Goal: Communication & Community: Connect with others

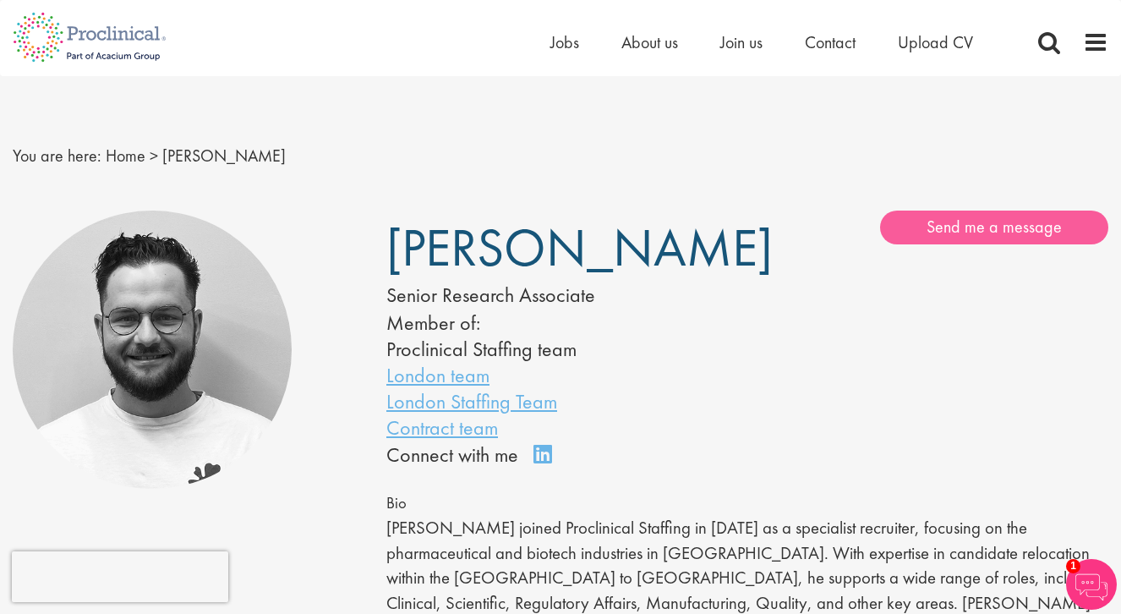
click at [973, 231] on link "Send me a message" at bounding box center [994, 227] width 228 height 34
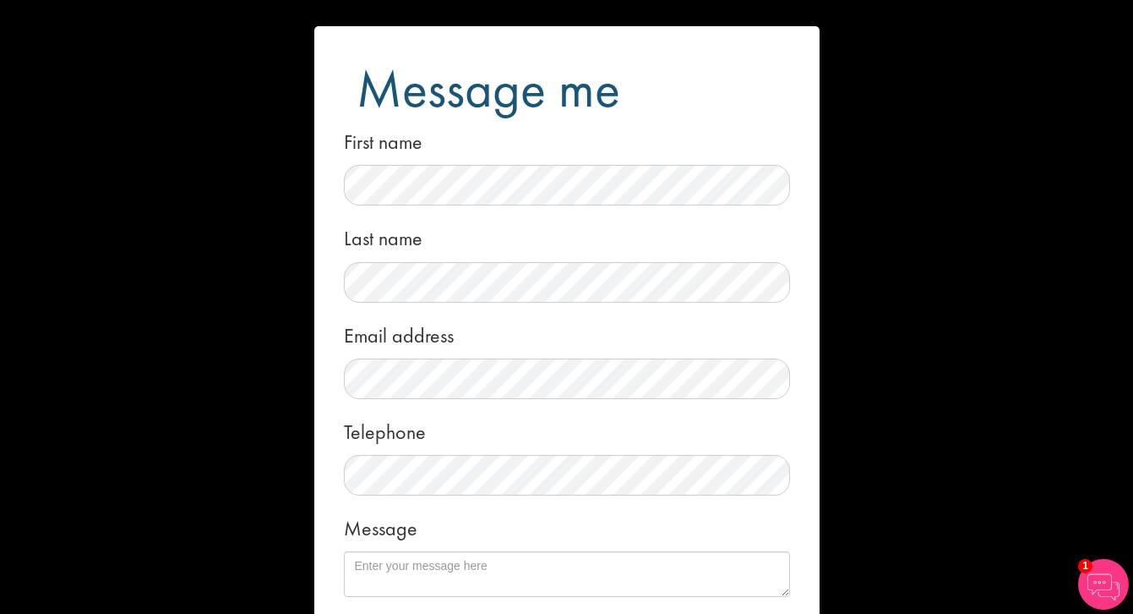
click at [571, 524] on div "Message" at bounding box center [567, 552] width 446 height 89
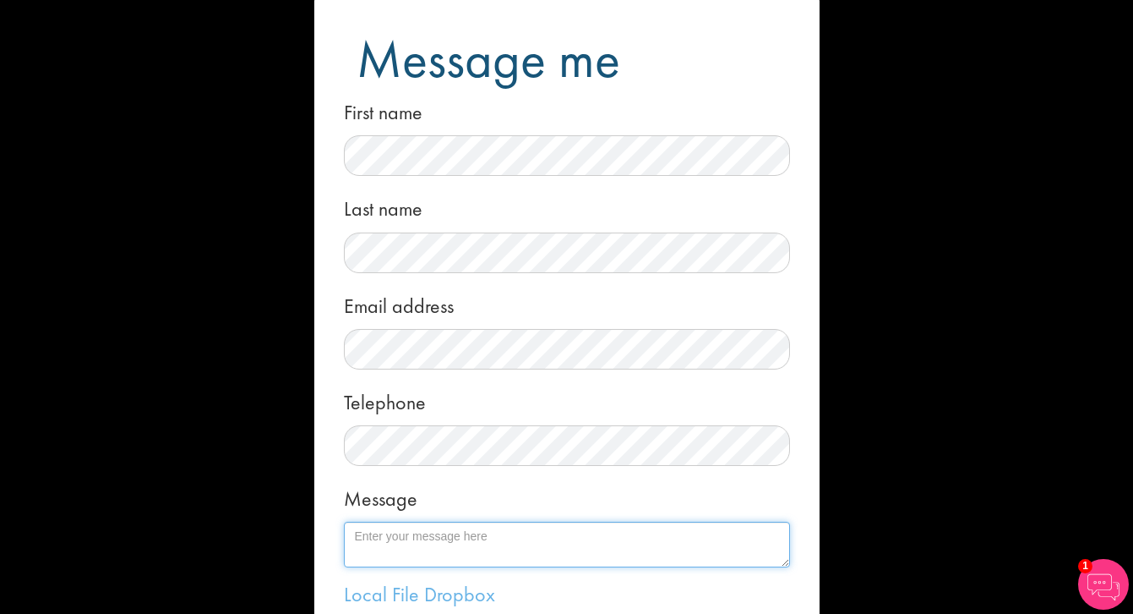
click at [454, 542] on textarea "Message" at bounding box center [567, 545] width 446 height 46
type textarea "Dear"
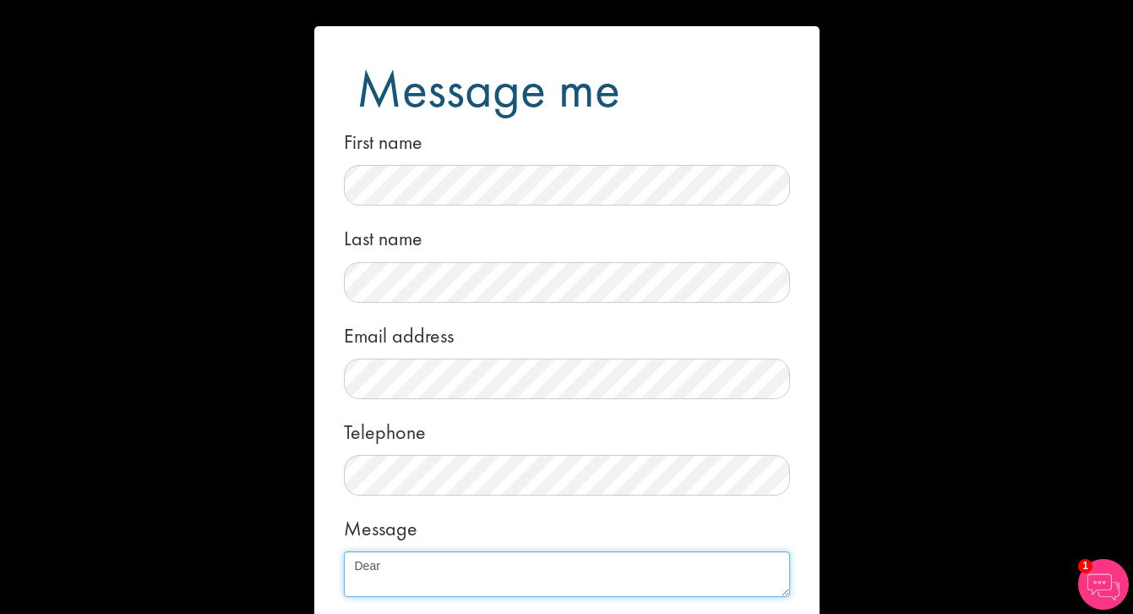
scroll to position [254, 0]
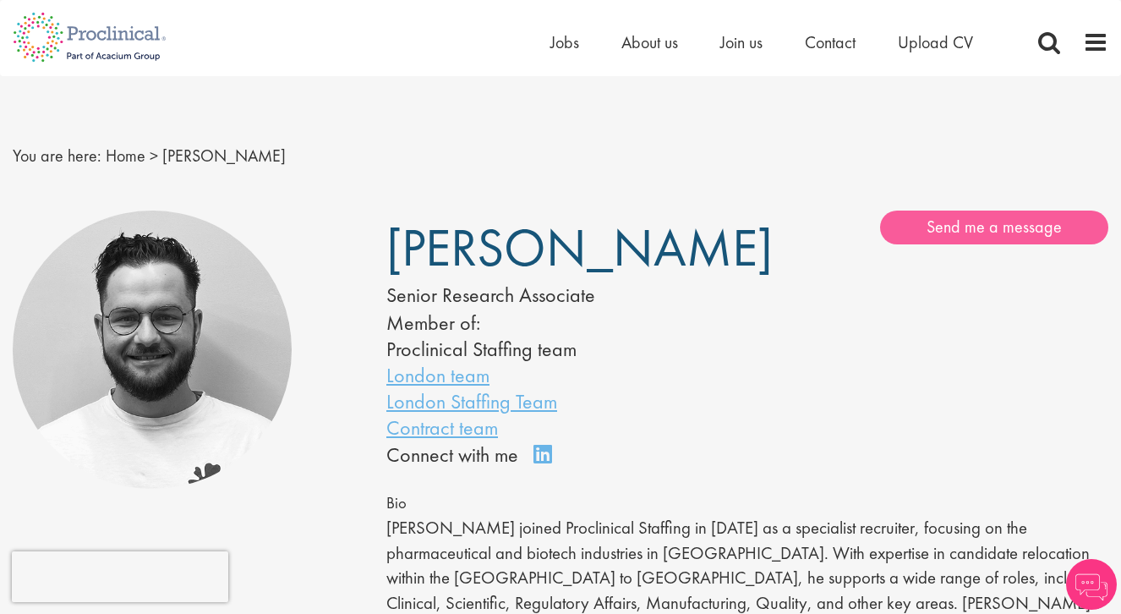
click at [997, 231] on link "Send me a message" at bounding box center [994, 227] width 228 height 34
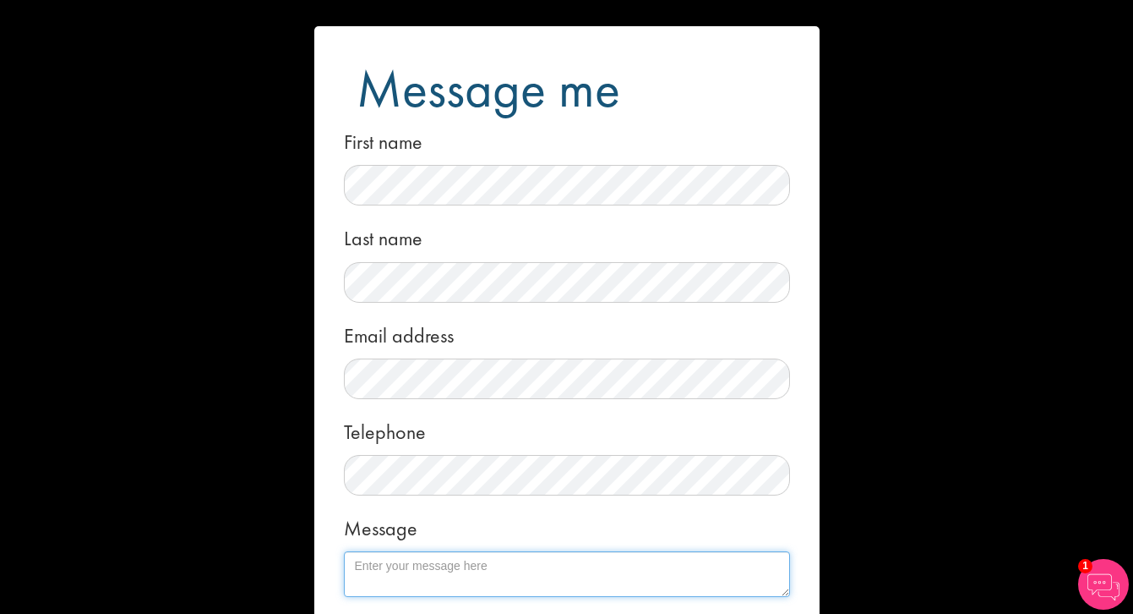
click at [433, 572] on textarea "Message" at bounding box center [567, 574] width 446 height 46
paste textarea "Subject: Introduction and Job Opportunity Inquiry Dear Mr. De Beer, I hope this…"
type textarea "Subject: Introduction and Job Opportunity Inquiry Dear Mr. De Beer, I hope this…"
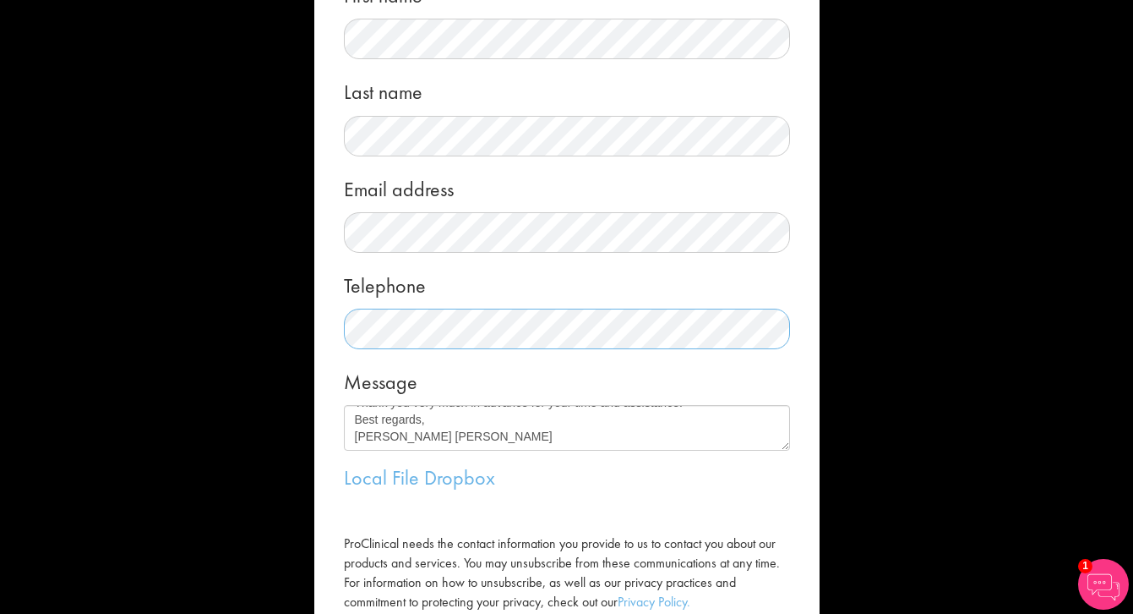
scroll to position [150, 0]
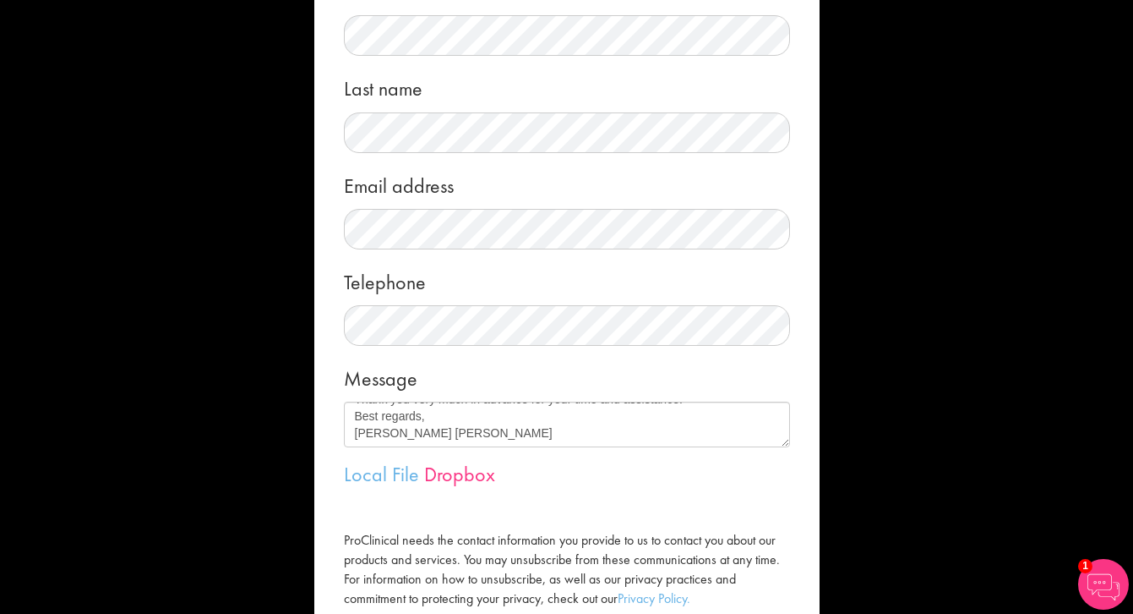
click at [452, 478] on link "Dropbox" at bounding box center [459, 474] width 71 height 26
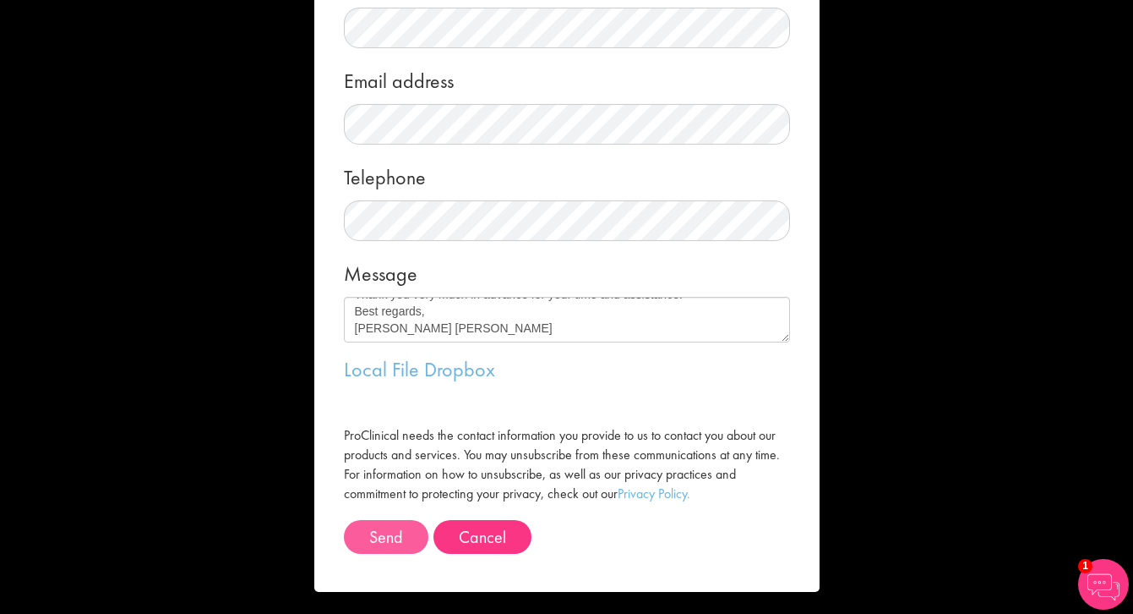
click at [390, 530] on button "Send" at bounding box center [386, 537] width 85 height 34
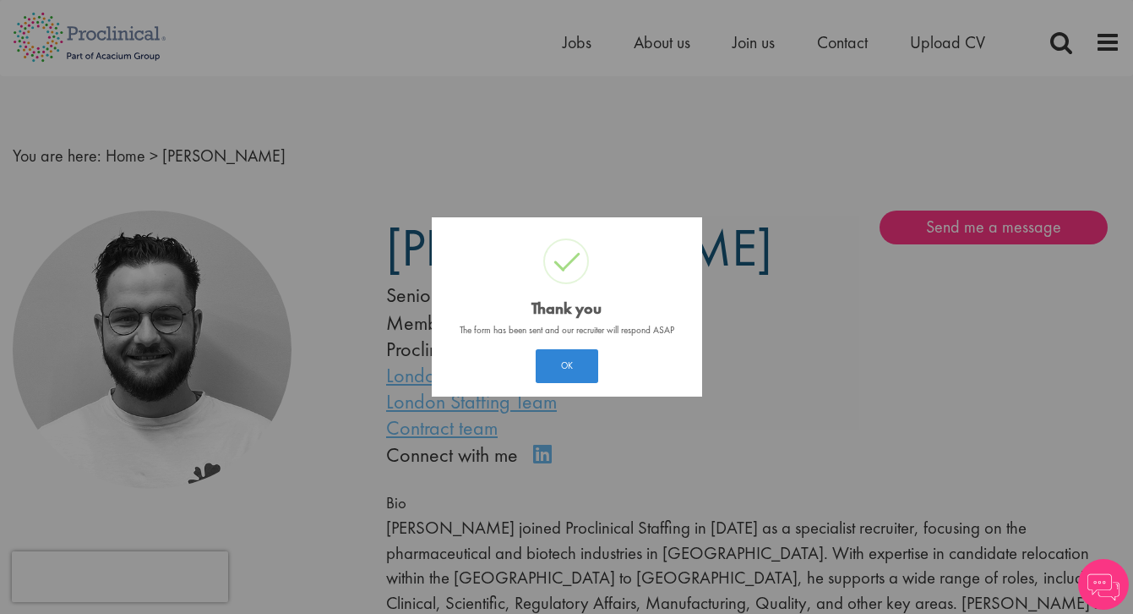
click at [575, 362] on button "OK" at bounding box center [567, 366] width 63 height 34
